Goal: Task Accomplishment & Management: Complete application form

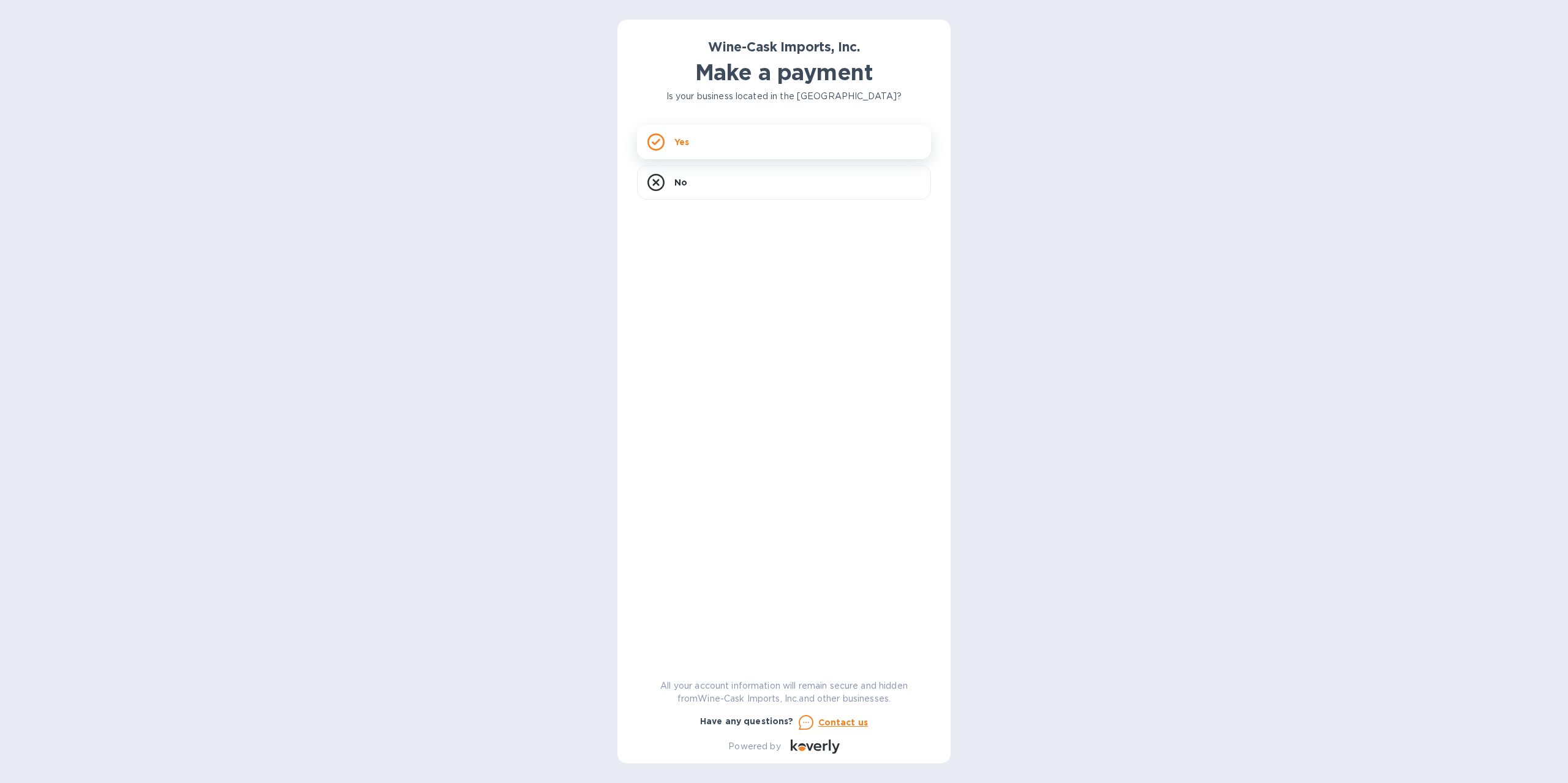
click at [718, 152] on div "Yes" at bounding box center [783, 142] width 294 height 34
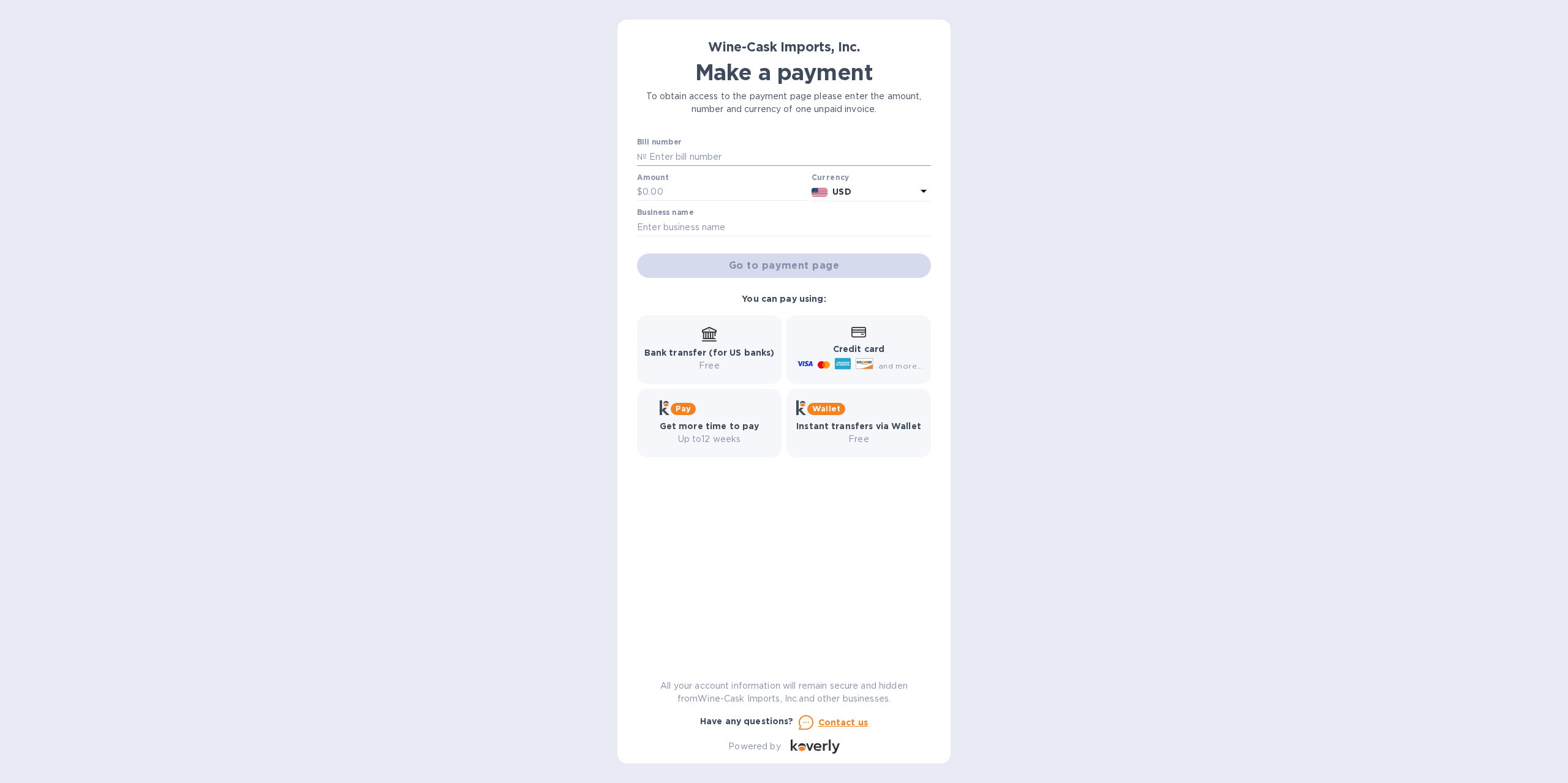
click at [702, 149] on input "text" at bounding box center [789, 156] width 284 height 18
type input "35108"
click at [677, 193] on input "text" at bounding box center [724, 192] width 164 height 18
type input "612.00"
click at [693, 231] on input "text" at bounding box center [783, 227] width 294 height 18
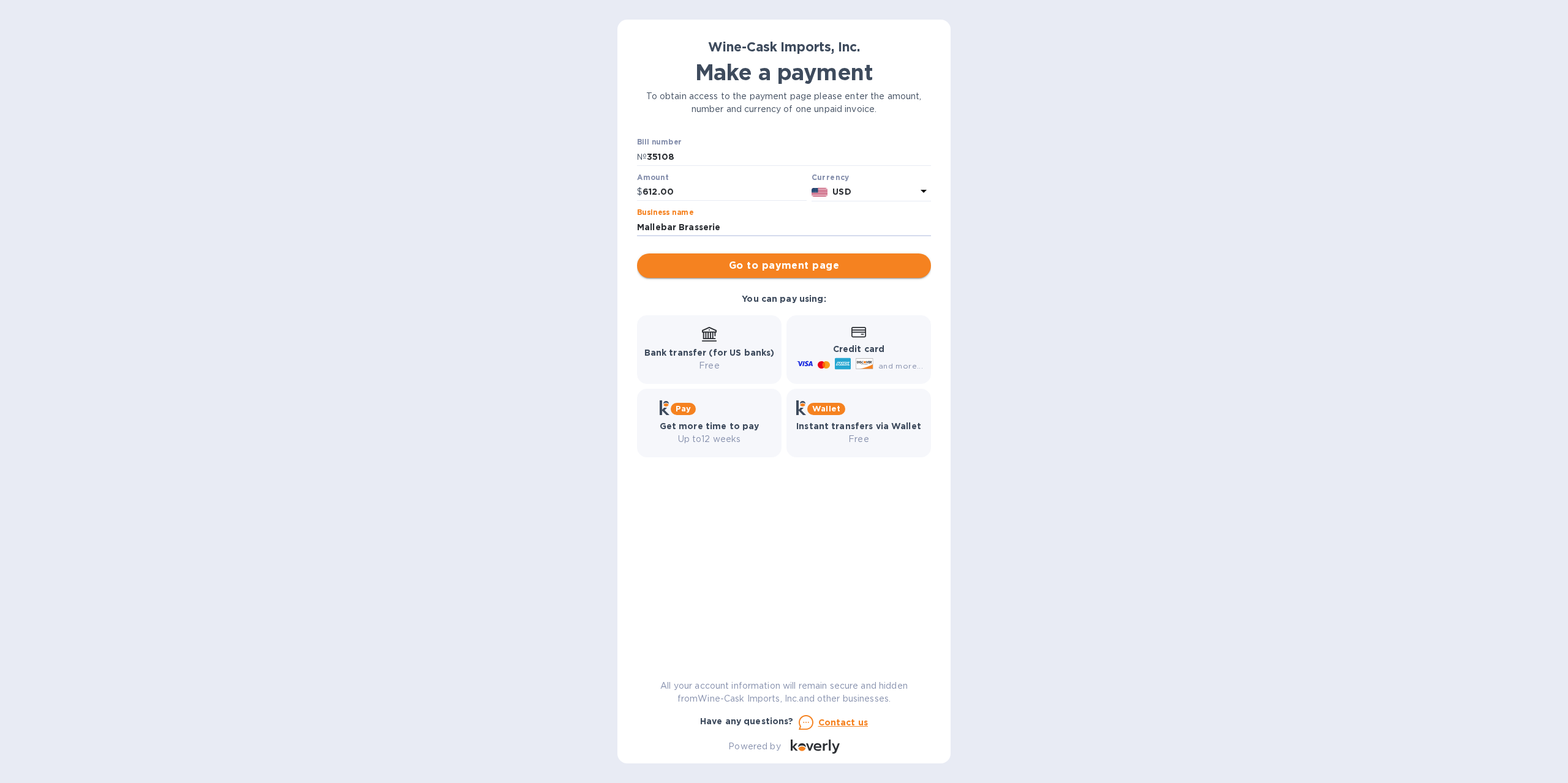
type input "Mallebar Brasserie"
click at [773, 270] on span "Go to payment page" at bounding box center [784, 265] width 274 height 15
